Goal: Information Seeking & Learning: Learn about a topic

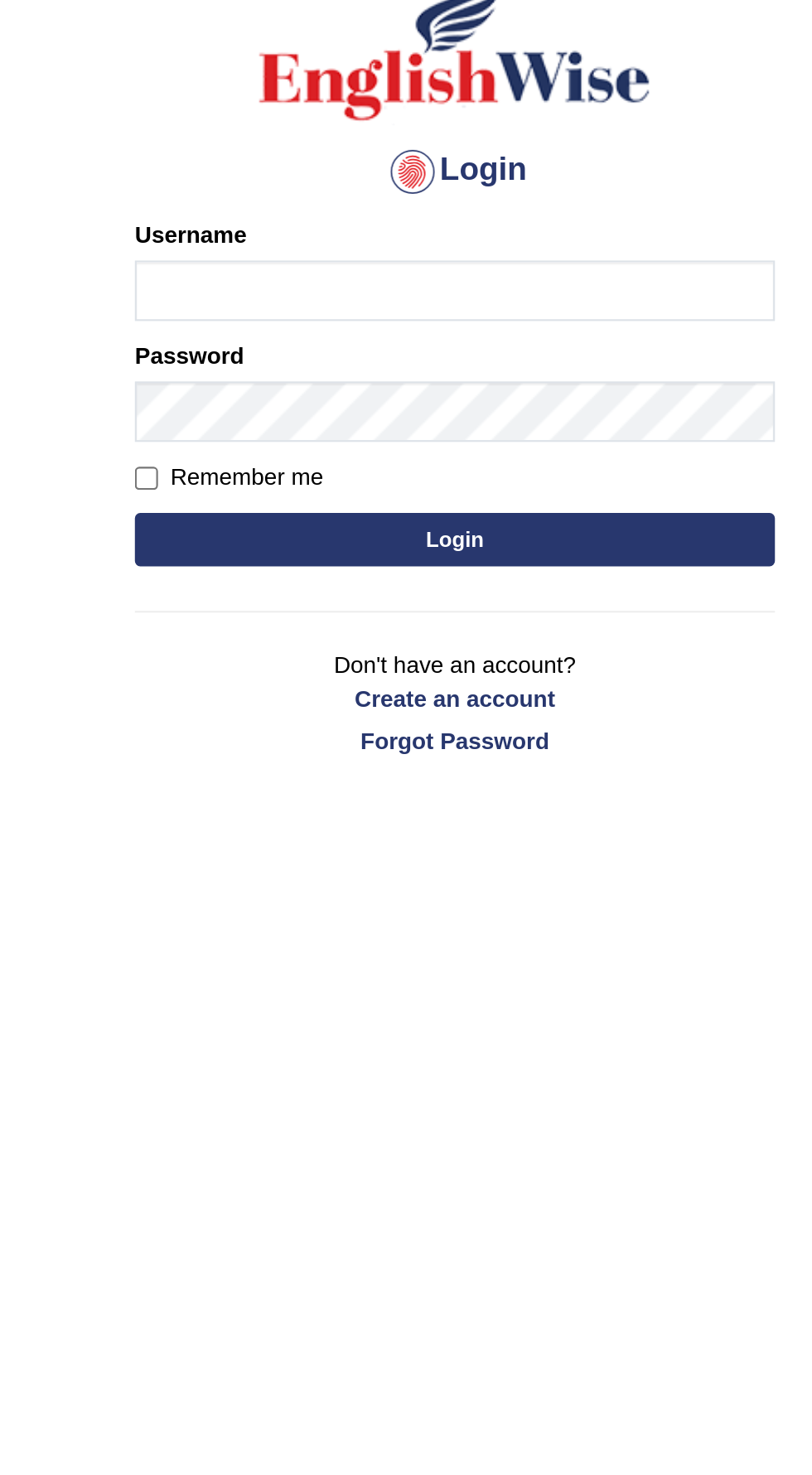
scroll to position [97, 0]
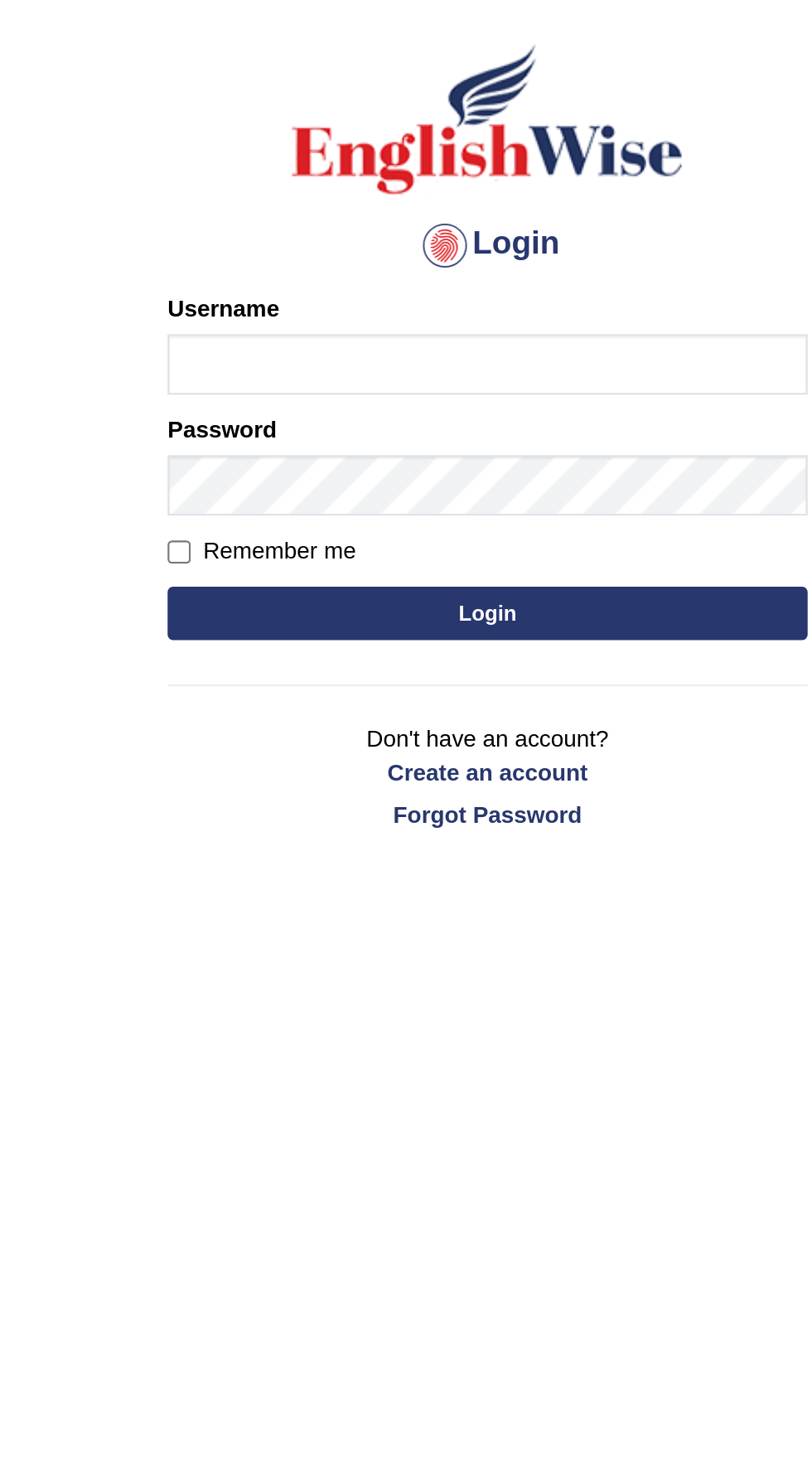
click at [444, 170] on input "Username" at bounding box center [406, 169] width 299 height 28
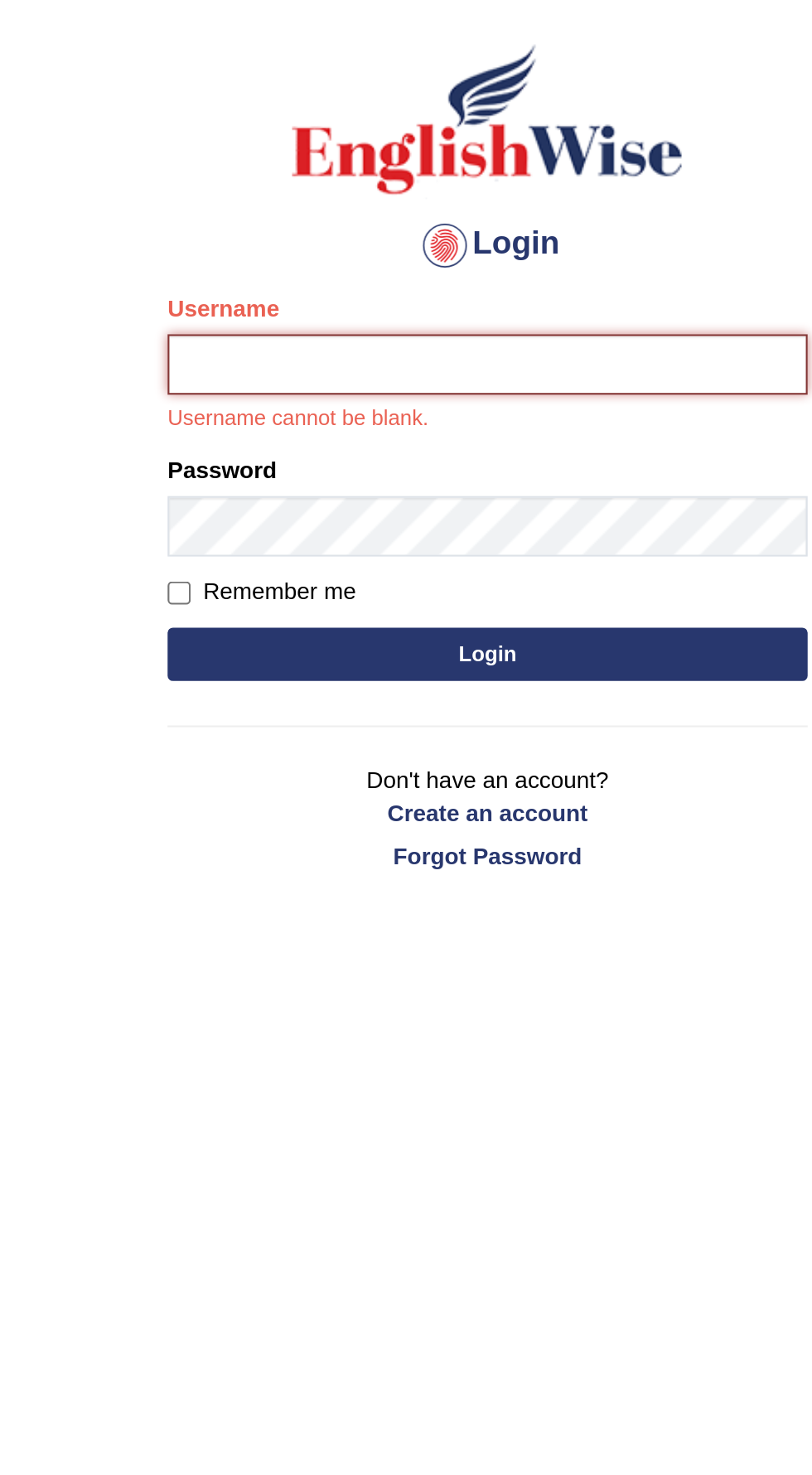
type input "Golden"
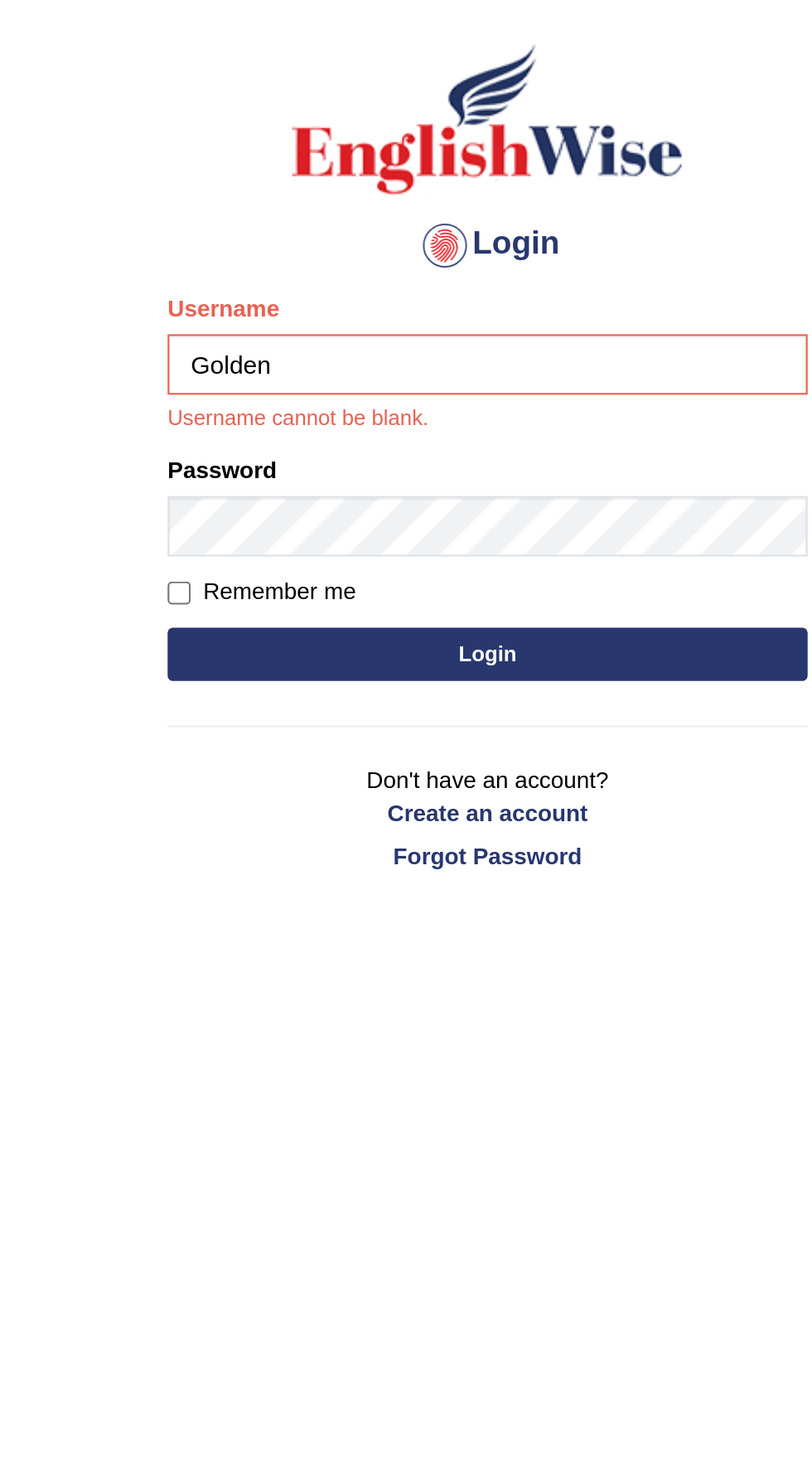
click at [257, 293] on button "Login" at bounding box center [406, 305] width 299 height 24
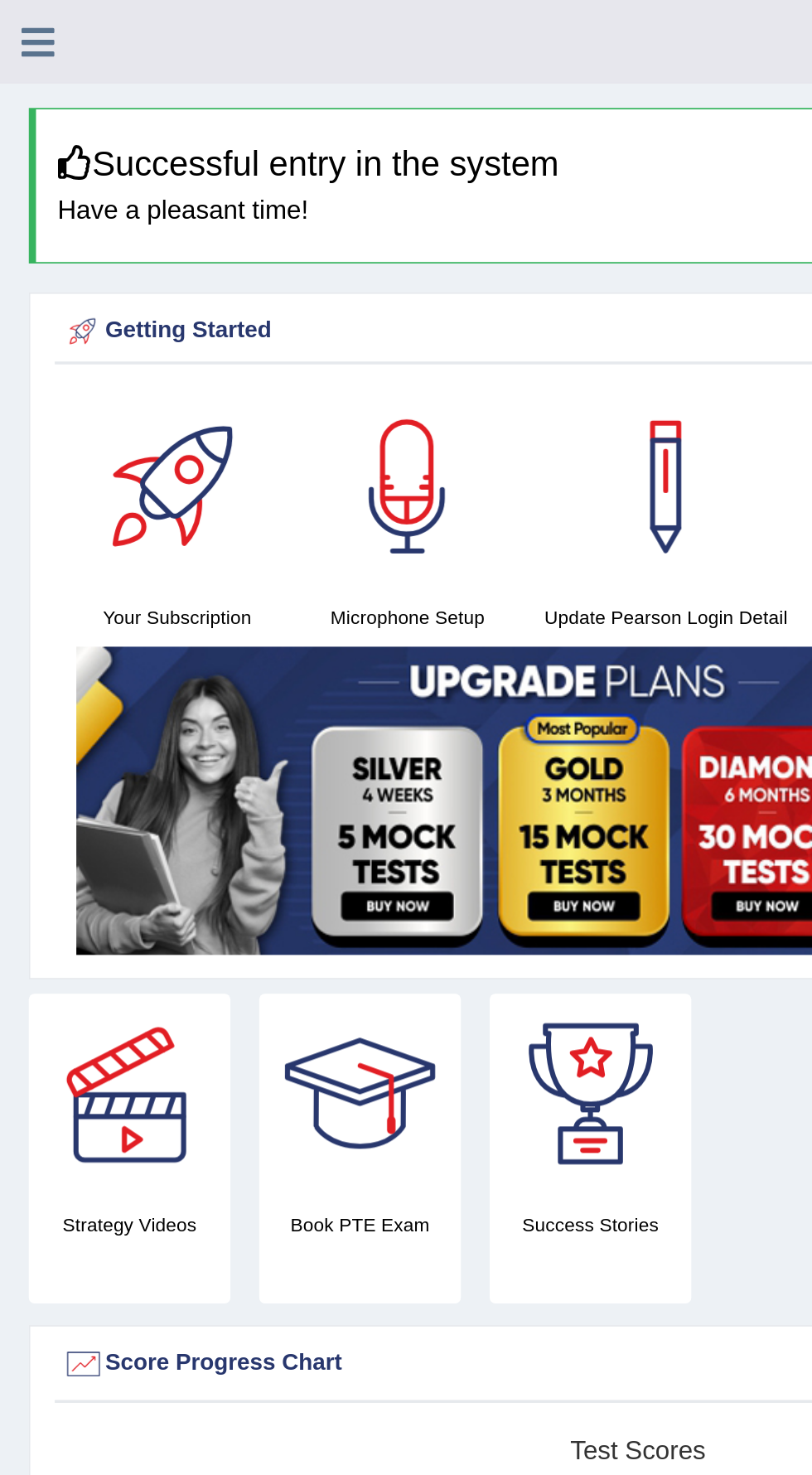
click at [26, 26] on icon at bounding box center [22, 24] width 19 height 22
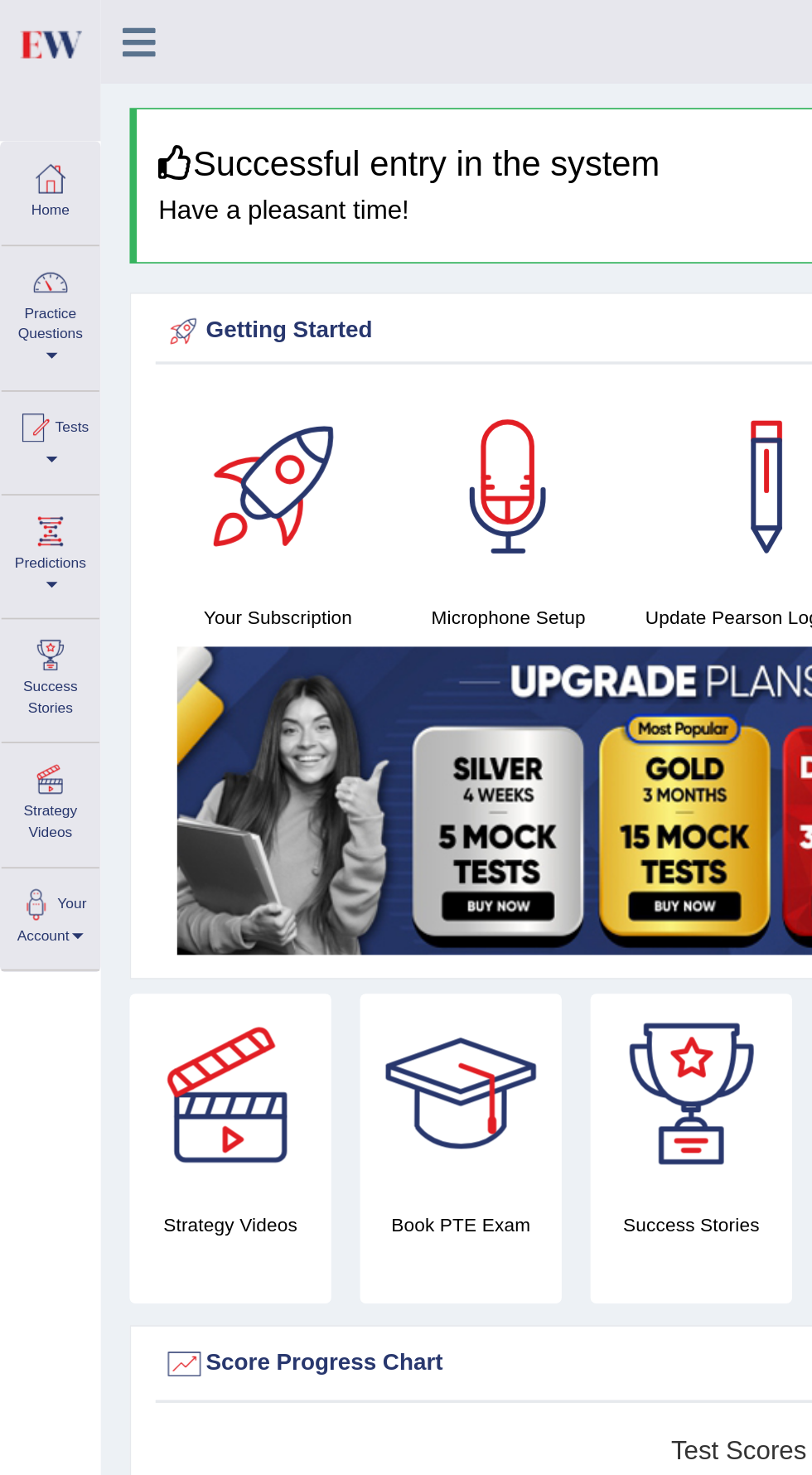
click at [31, 169] on div at bounding box center [29, 162] width 24 height 24
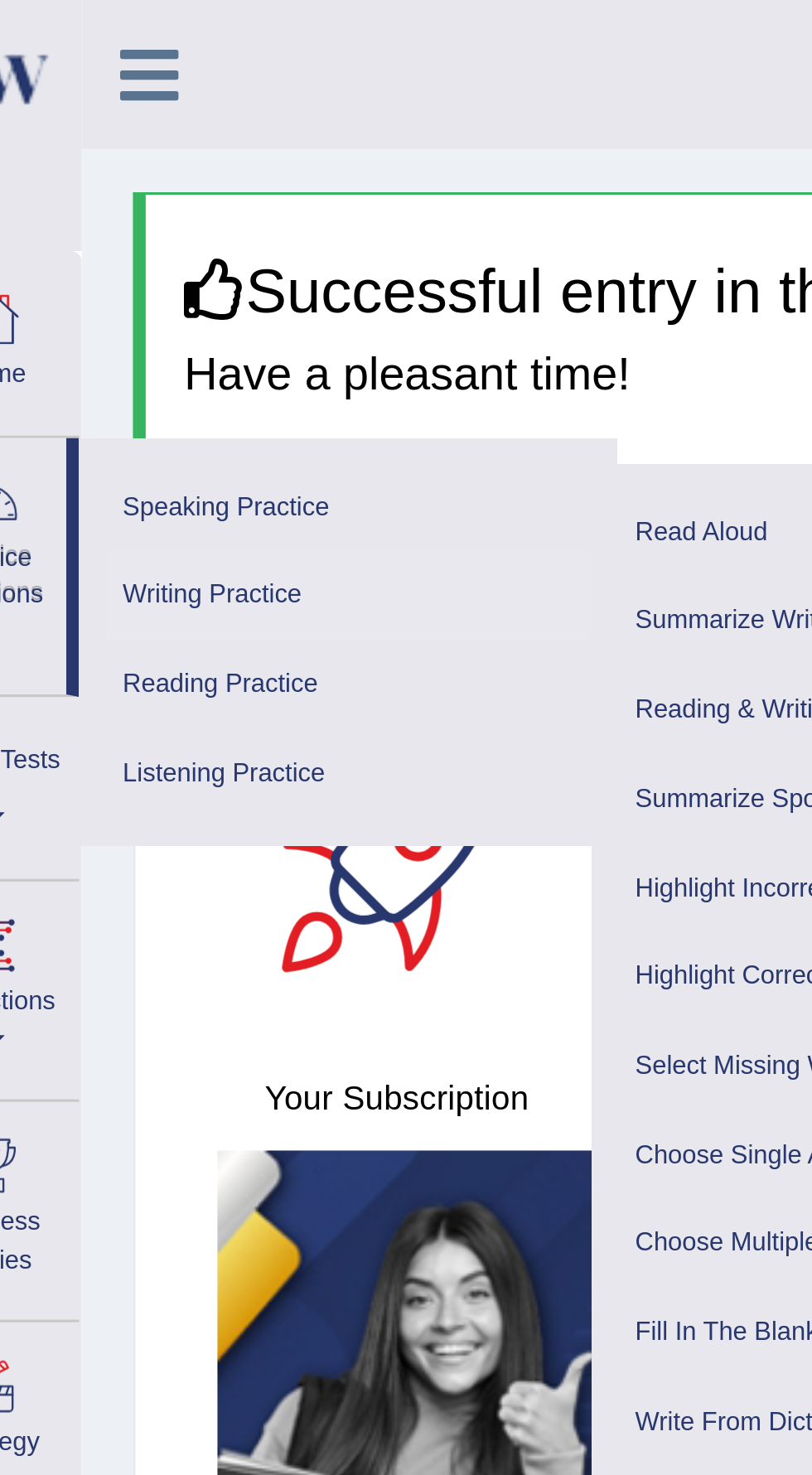
click at [122, 192] on link "Writing Practice" at bounding box center [144, 192] width 157 height 29
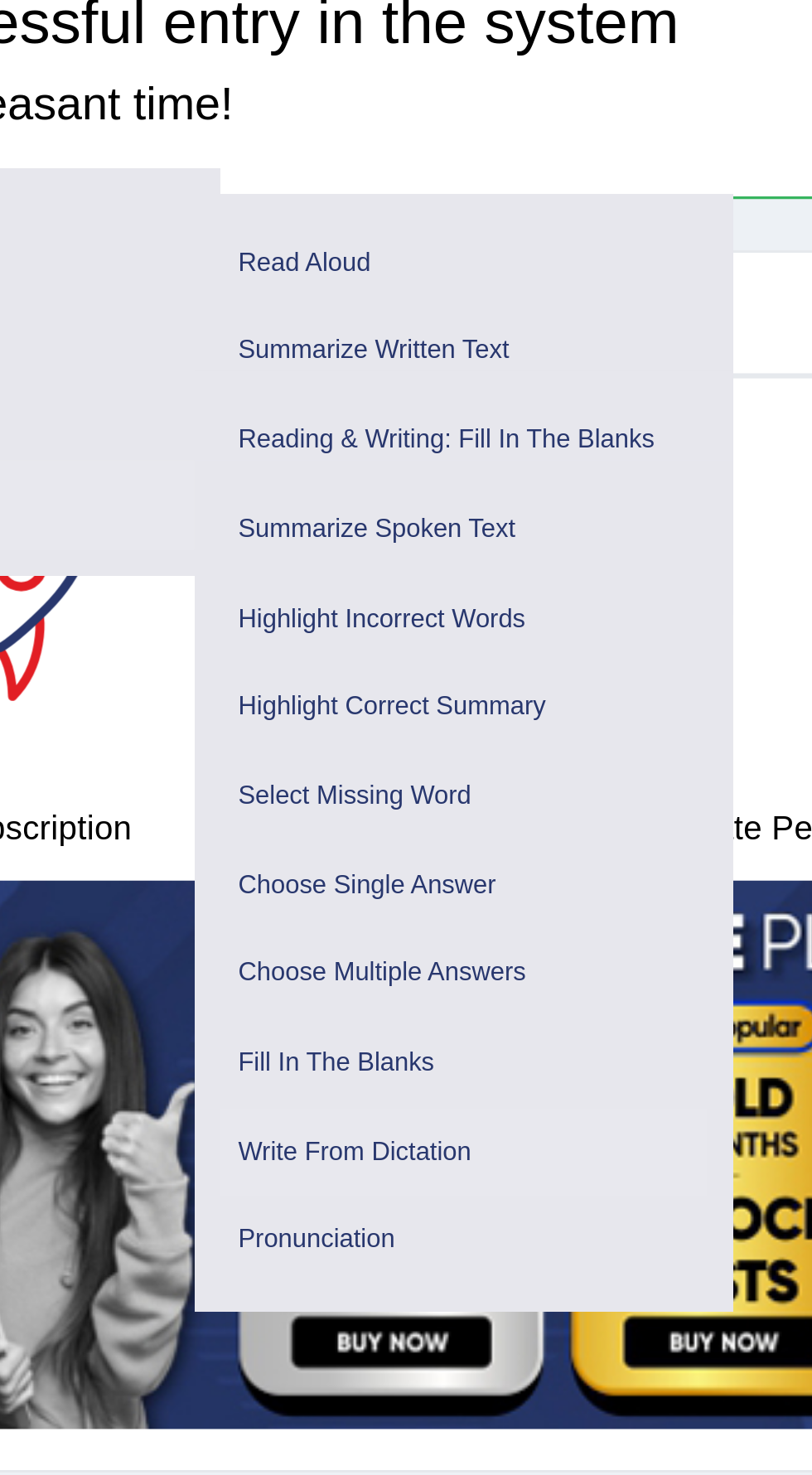
click at [297, 464] on link "Write From Dictation" at bounding box center [310, 460] width 157 height 29
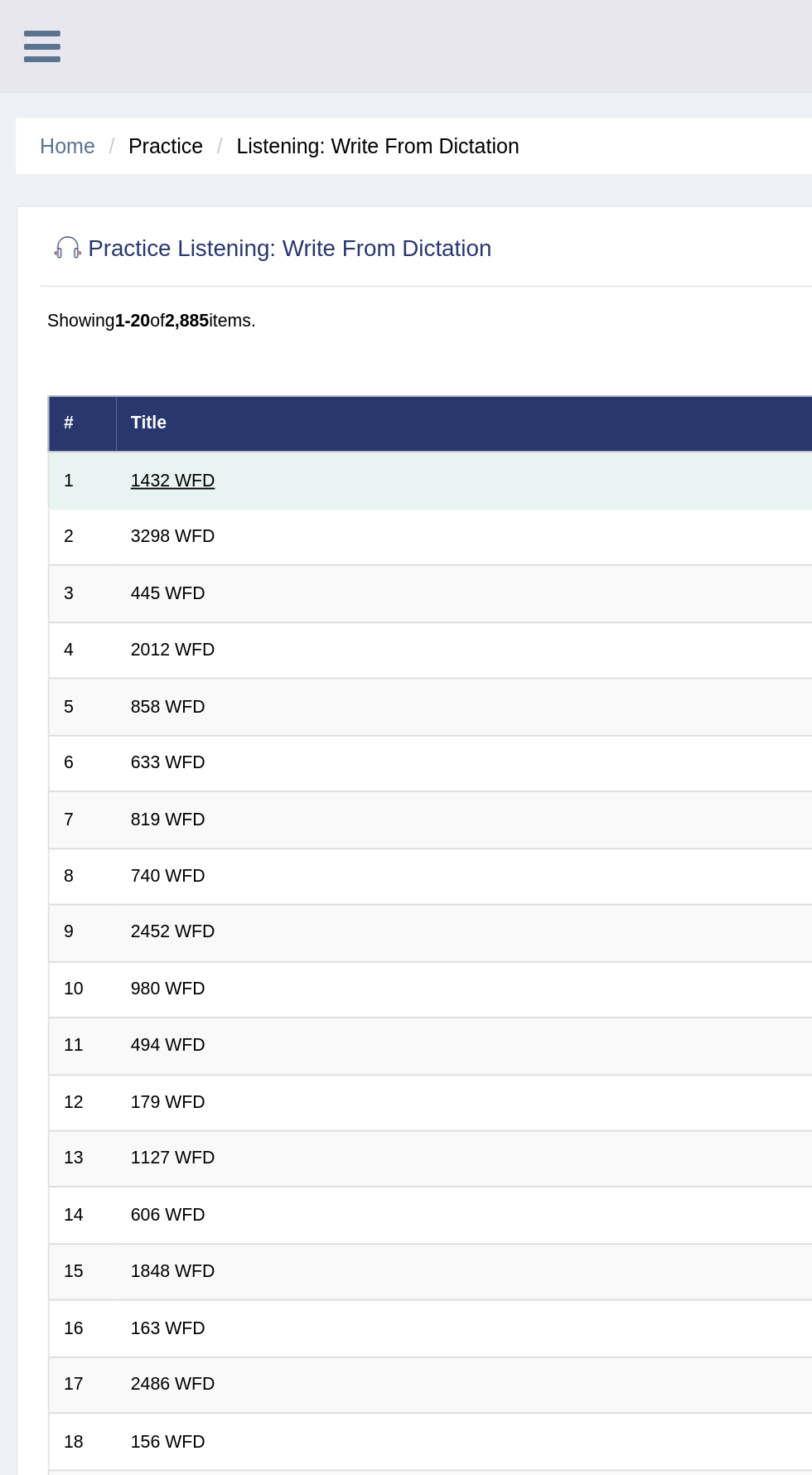
click at [104, 246] on link "1432 WFD" at bounding box center [90, 249] width 44 height 10
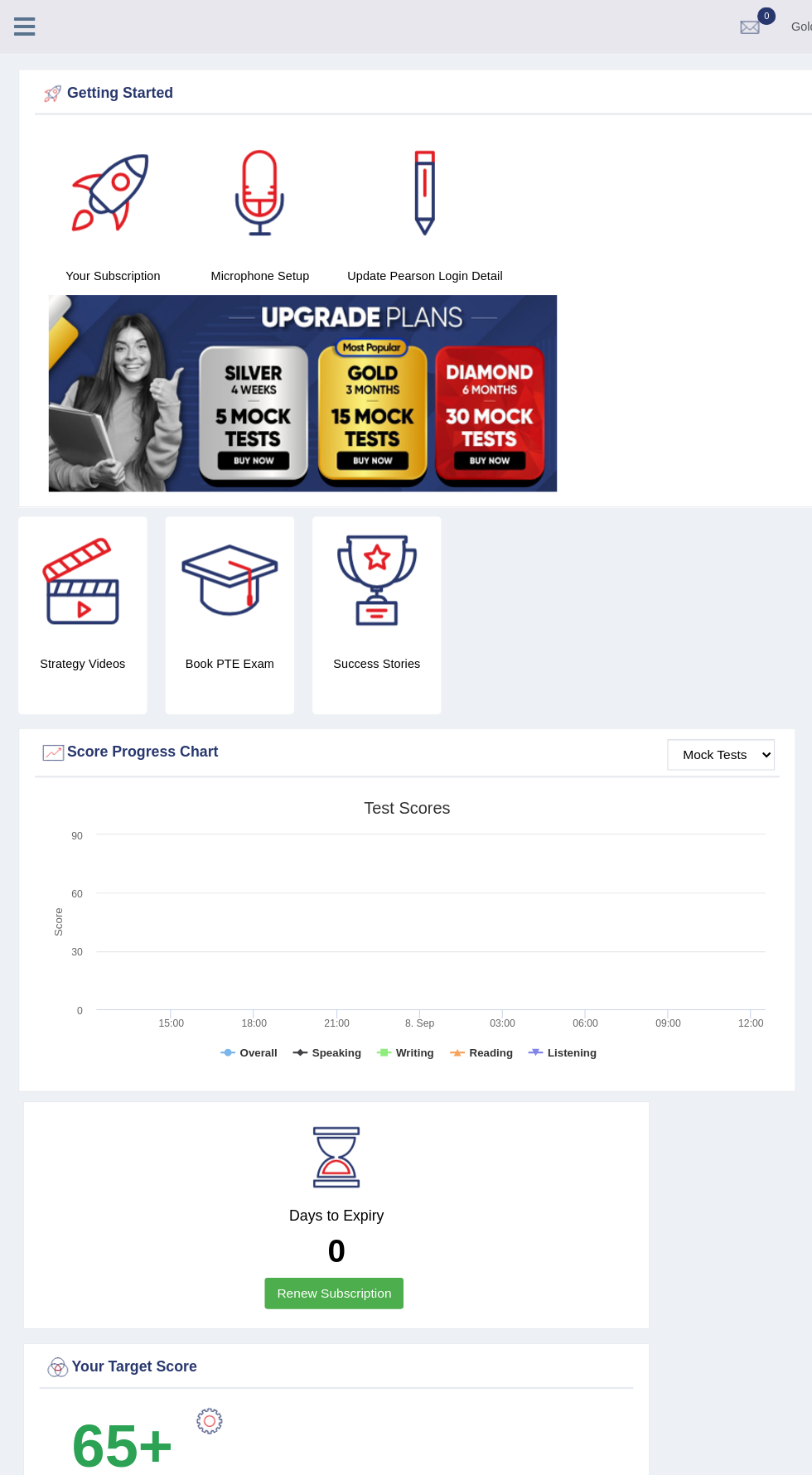
click at [36, 30] on link at bounding box center [22, 22] width 44 height 24
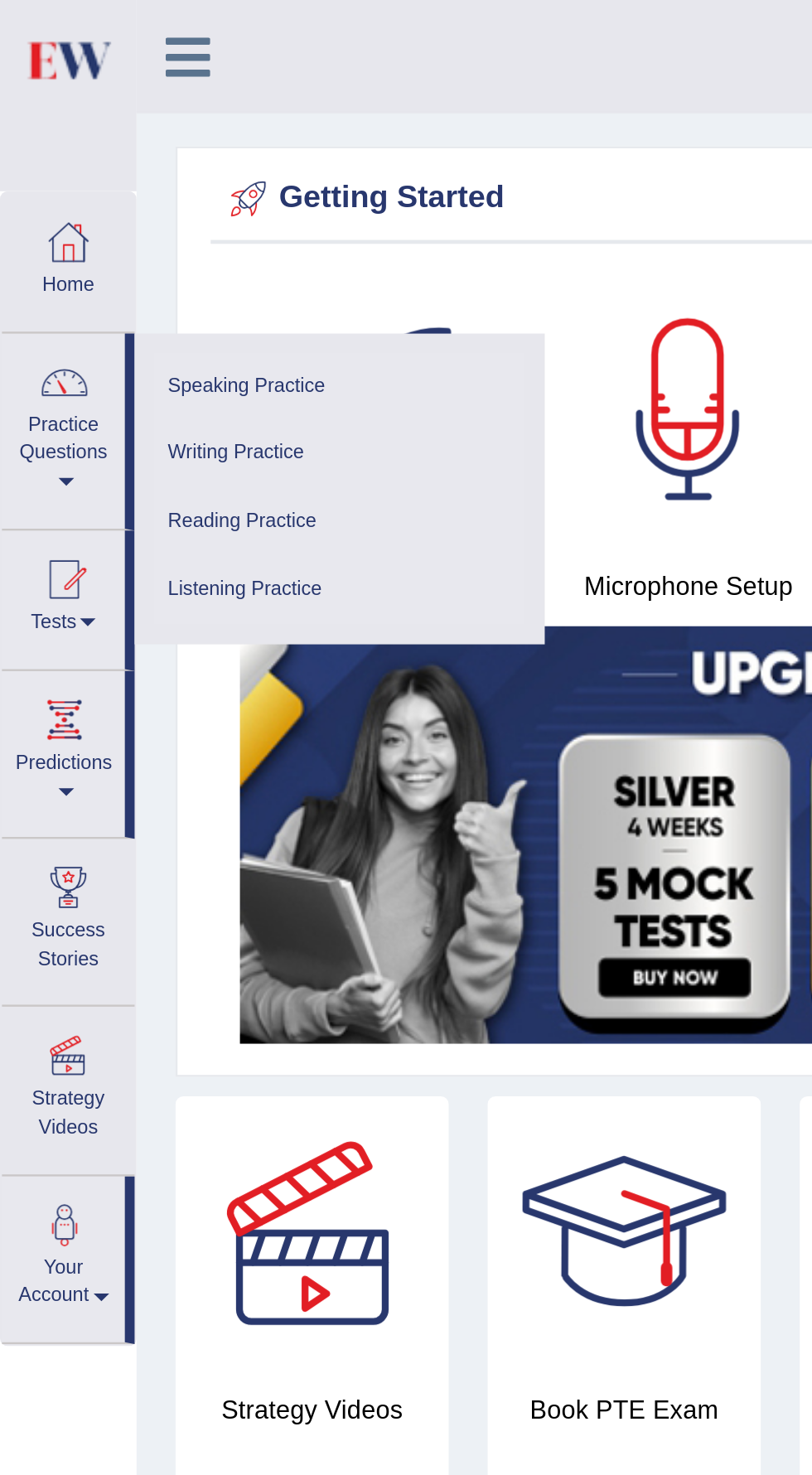
click at [21, 186] on link "Practice Questions" at bounding box center [27, 180] width 52 height 78
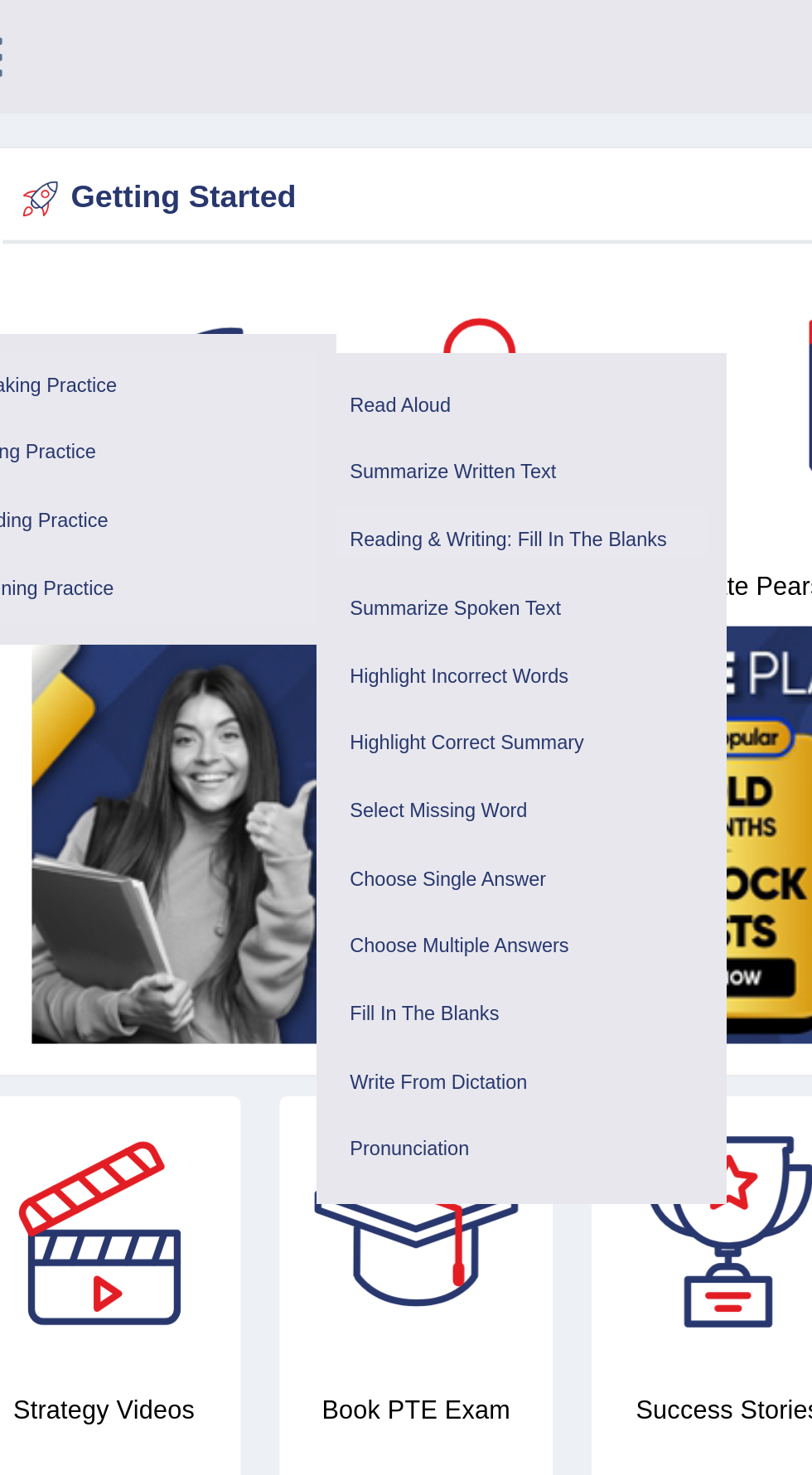
click at [335, 233] on link "Reading & Writing: Fill In The Blanks" at bounding box center [310, 230] width 157 height 29
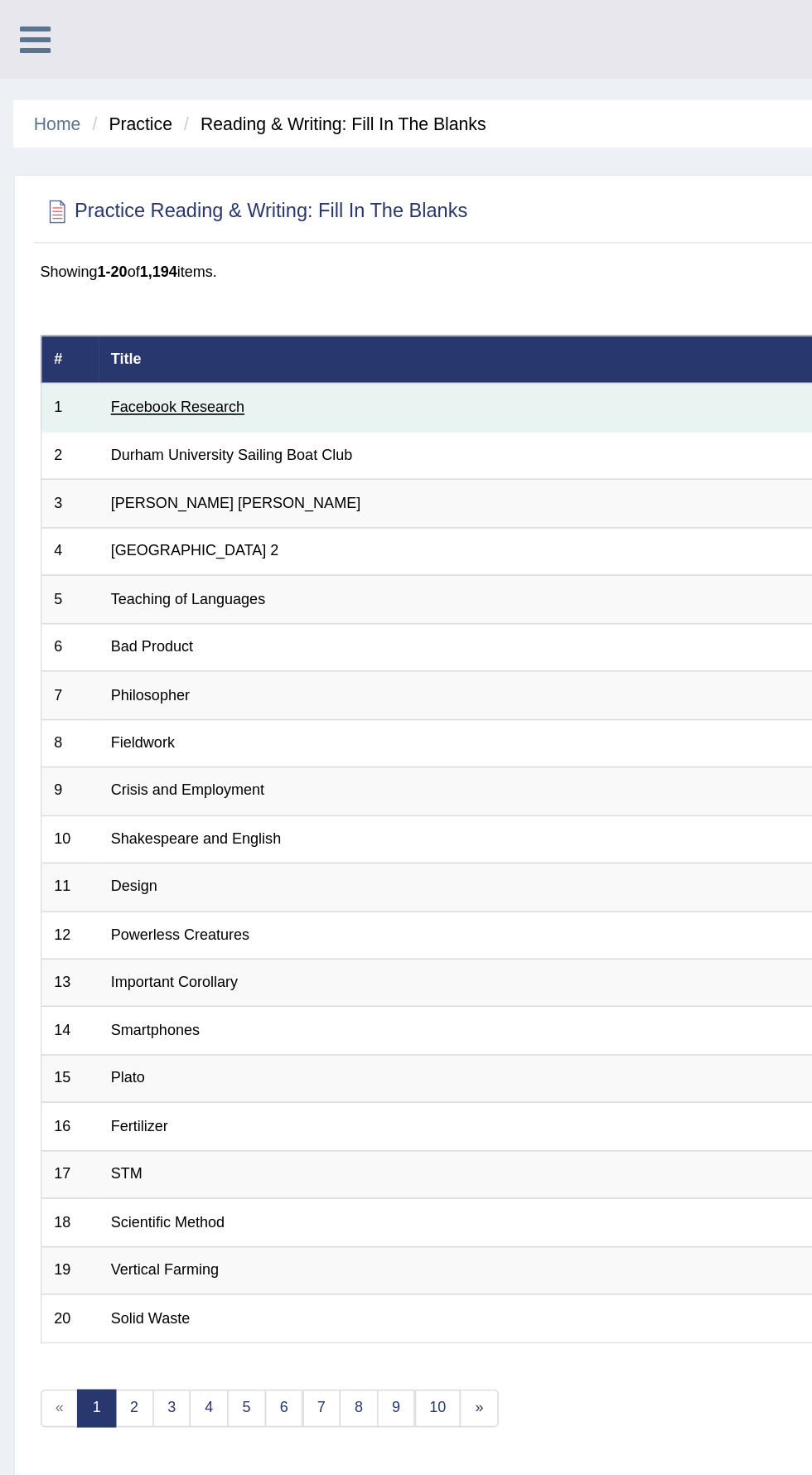
click at [127, 253] on link "Facebook Research" at bounding box center [109, 249] width 82 height 10
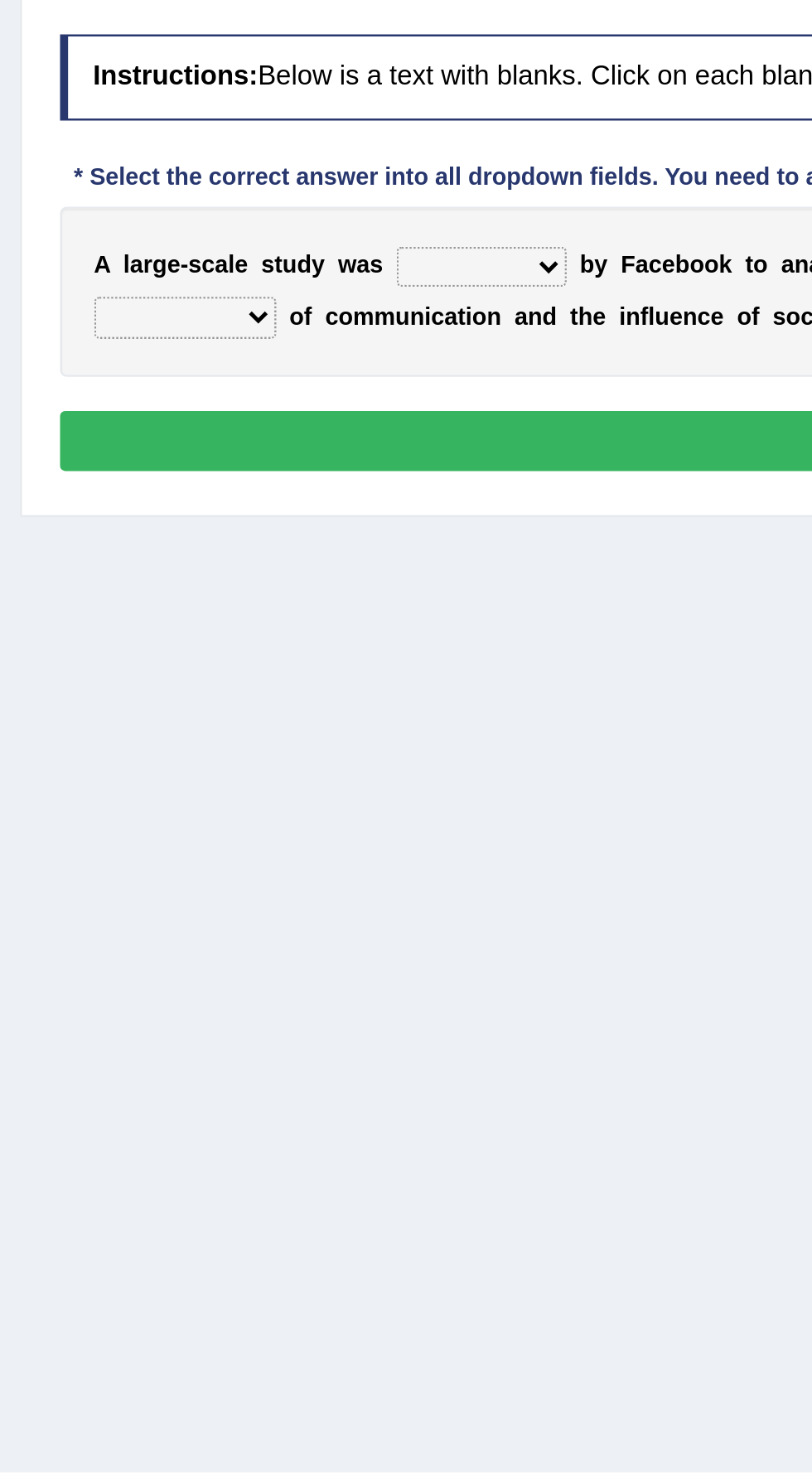
click at [235, 329] on b at bounding box center [237, 328] width 6 height 11
click at [218, 329] on select "surveyed had asked made" at bounding box center [199, 329] width 71 height 17
